Goal: Navigation & Orientation: Find specific page/section

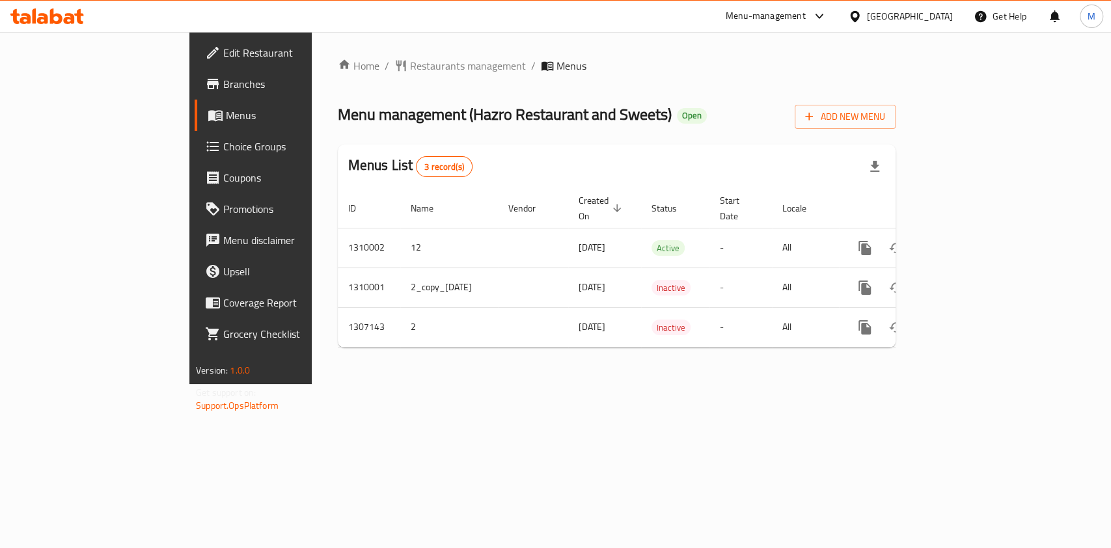
drag, startPoint x: 448, startPoint y: 345, endPoint x: 454, endPoint y: 350, distance: 7.8
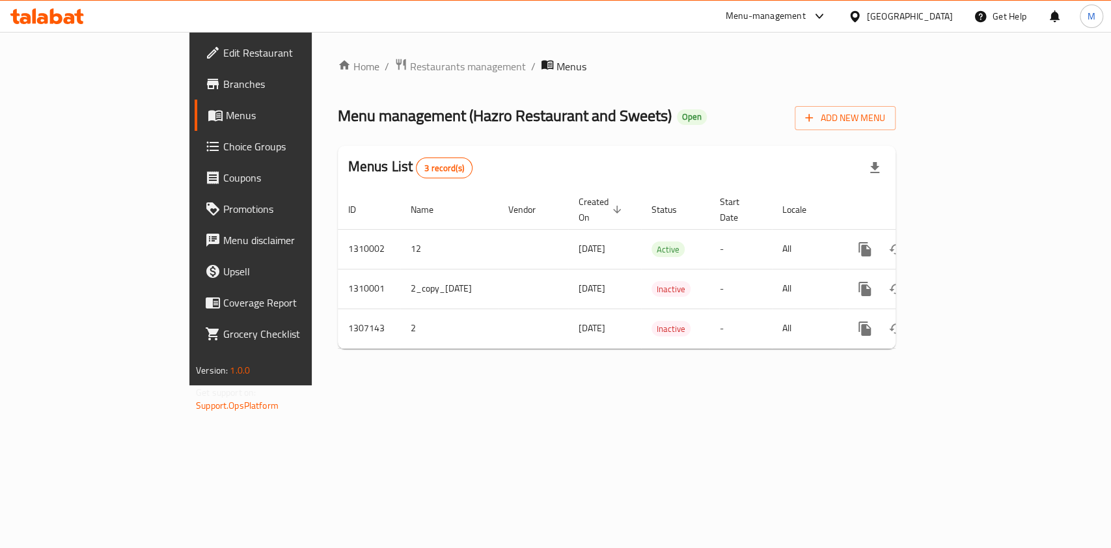
click at [223, 81] on span "Branches" at bounding box center [293, 84] width 141 height 16
